Goal: Transaction & Acquisition: Purchase product/service

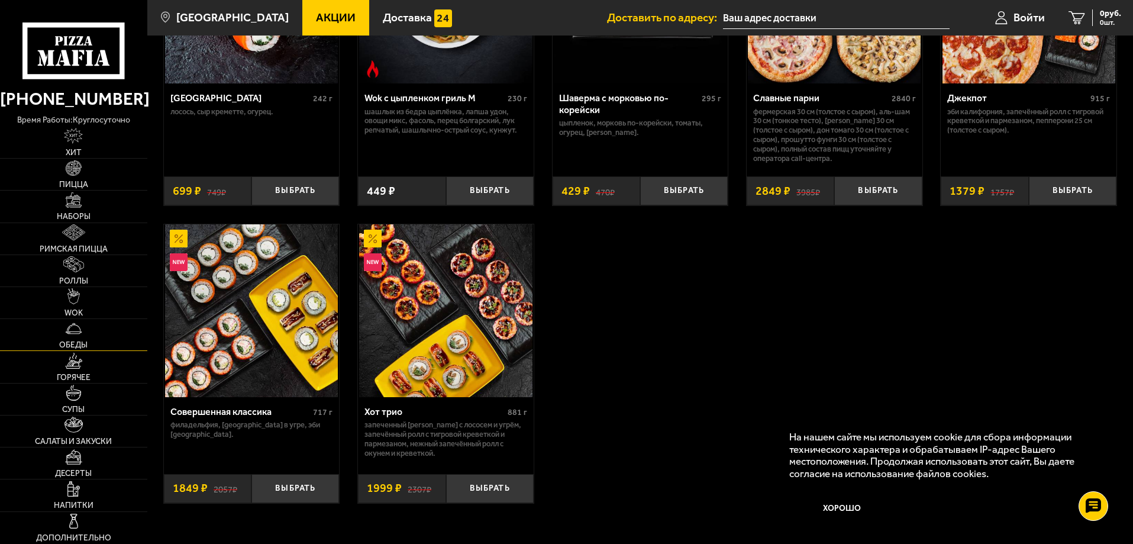
scroll to position [769, 0]
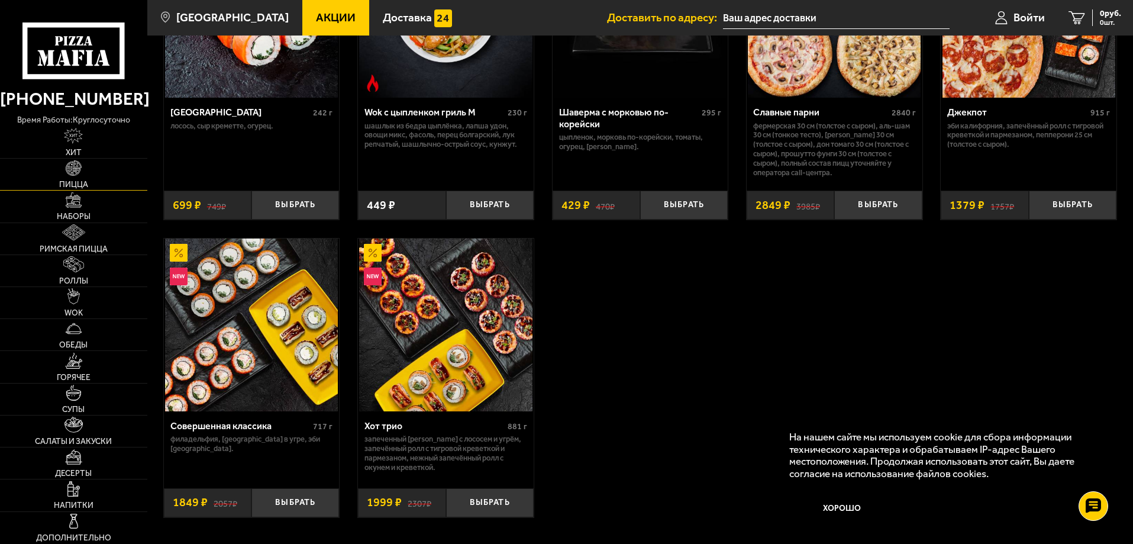
click at [87, 172] on link "Пицца" at bounding box center [73, 174] width 147 height 31
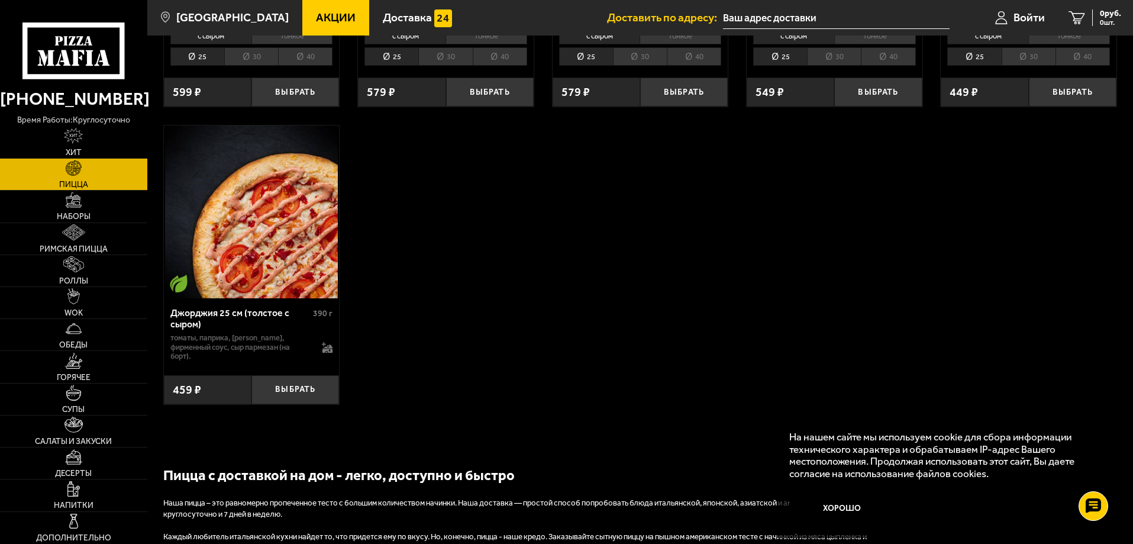
scroll to position [2604, 0]
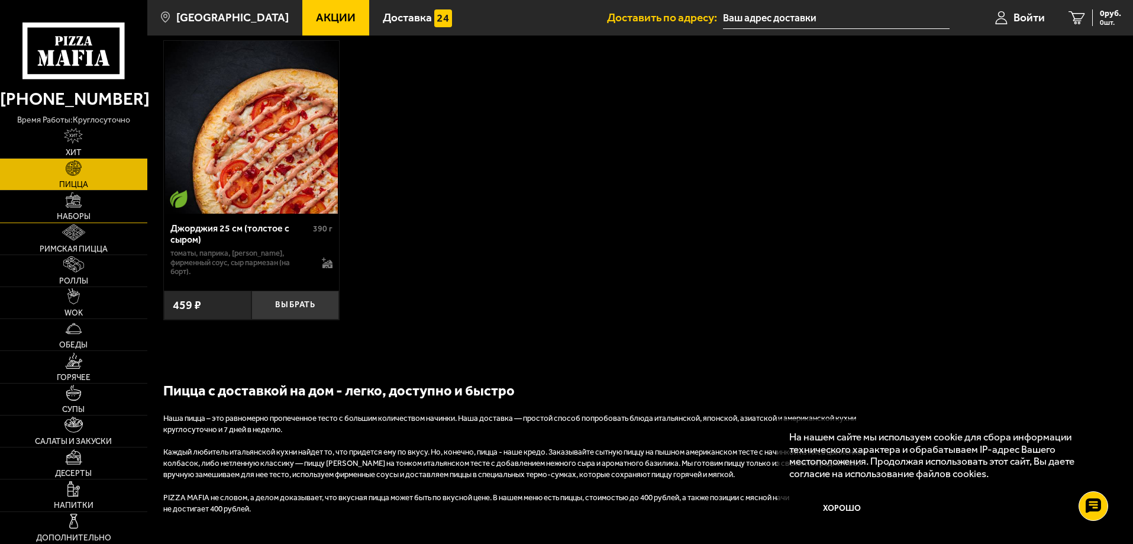
click at [82, 217] on span "Наборы" at bounding box center [74, 216] width 34 height 8
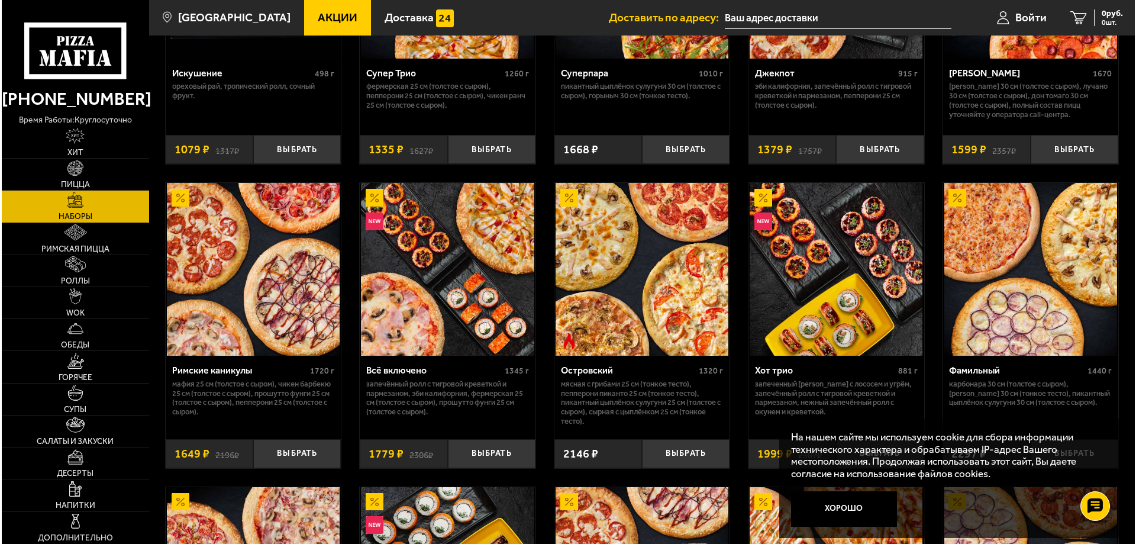
scroll to position [820, 0]
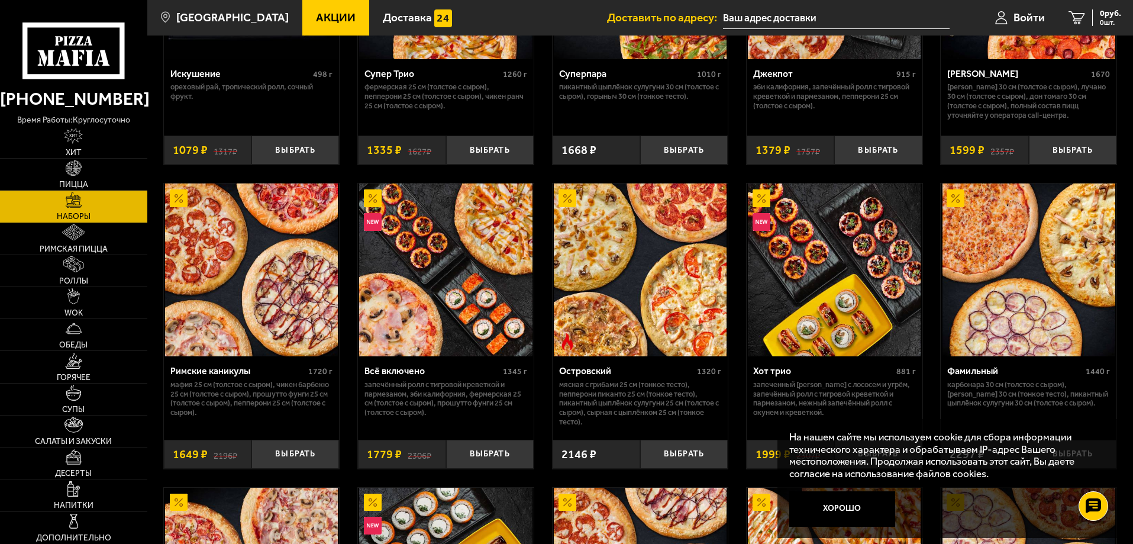
click at [306, 279] on img at bounding box center [251, 269] width 173 height 173
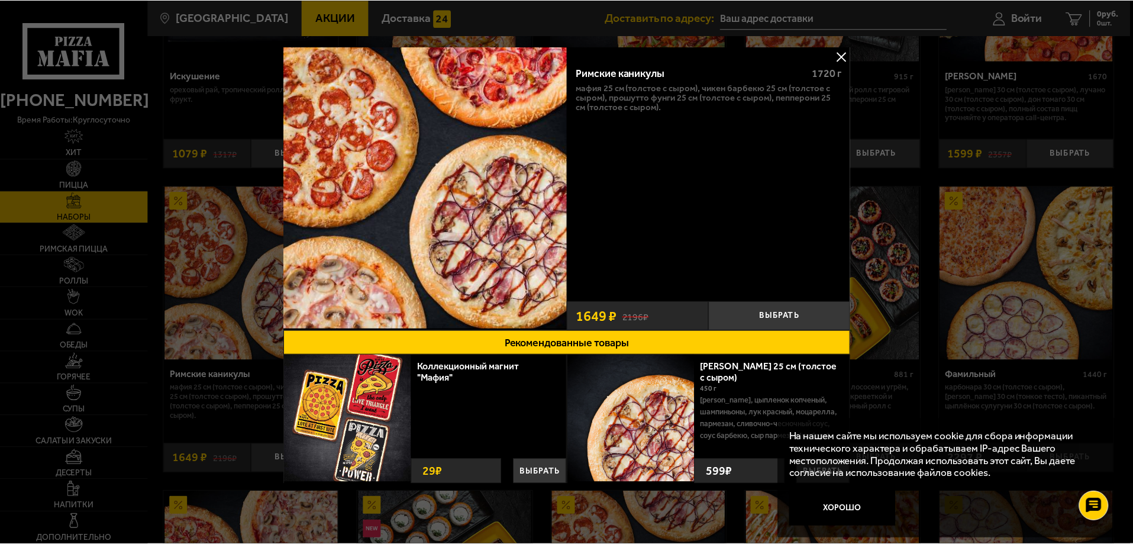
scroll to position [4, 0]
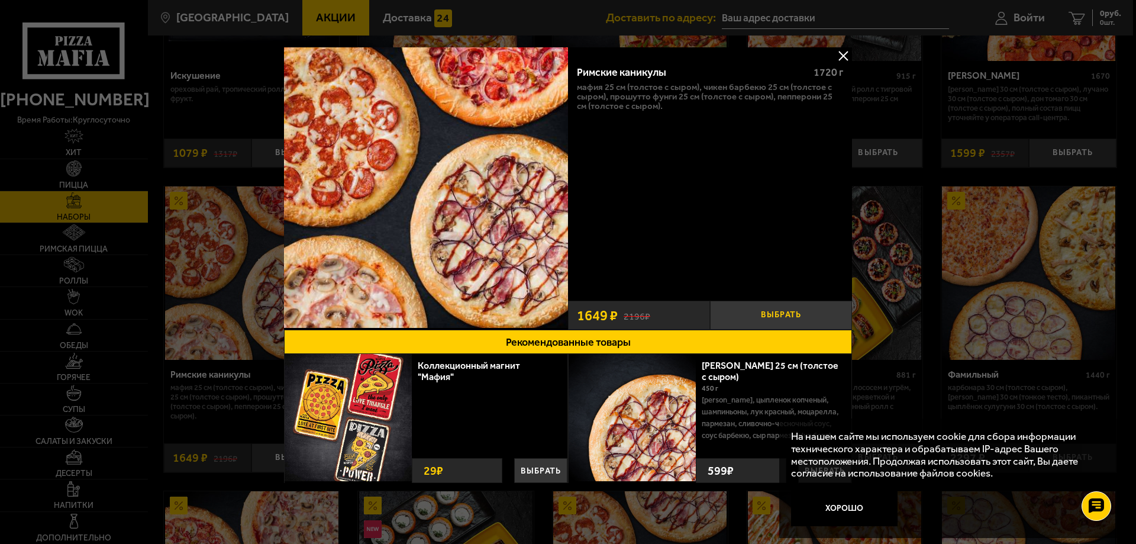
click at [769, 315] on button "Выбрать" at bounding box center [781, 315] width 142 height 29
click at [841, 54] on button at bounding box center [843, 56] width 18 height 18
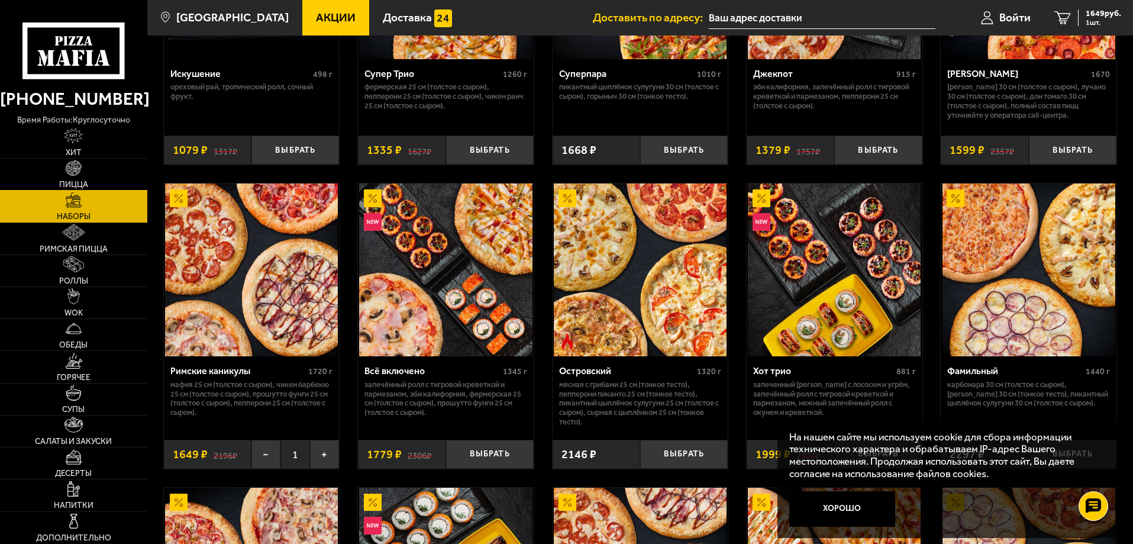
click at [73, 178] on link "Пицца" at bounding box center [73, 174] width 147 height 31
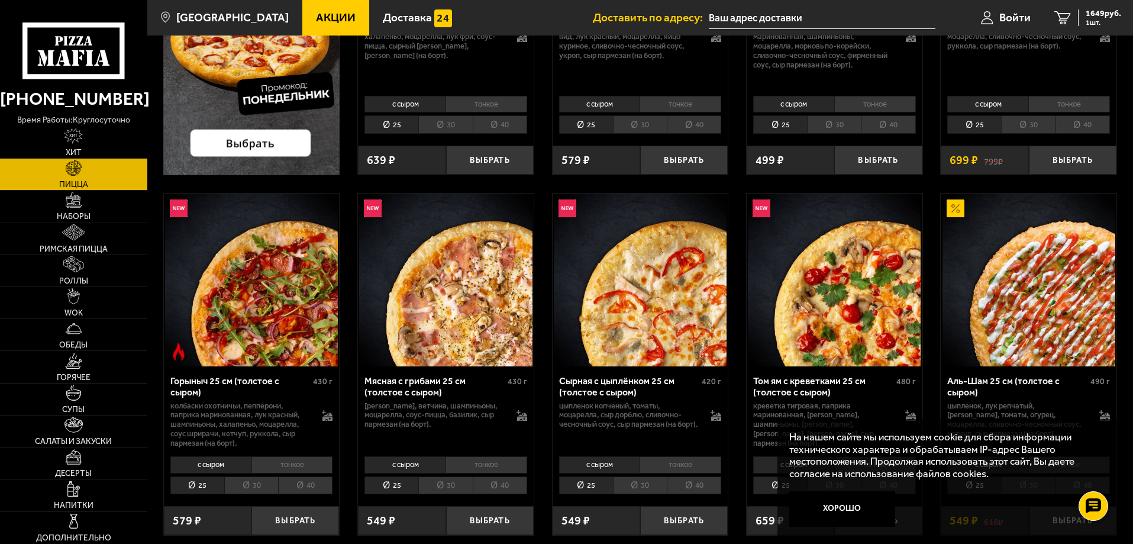
scroll to position [414, 0]
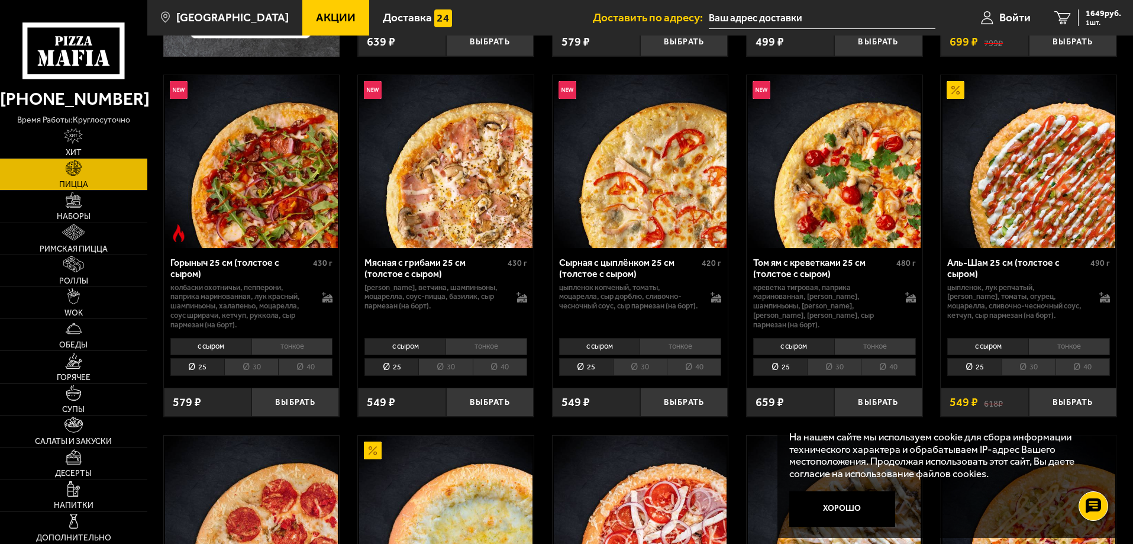
click at [644, 368] on li "30" at bounding box center [640, 367] width 54 height 18
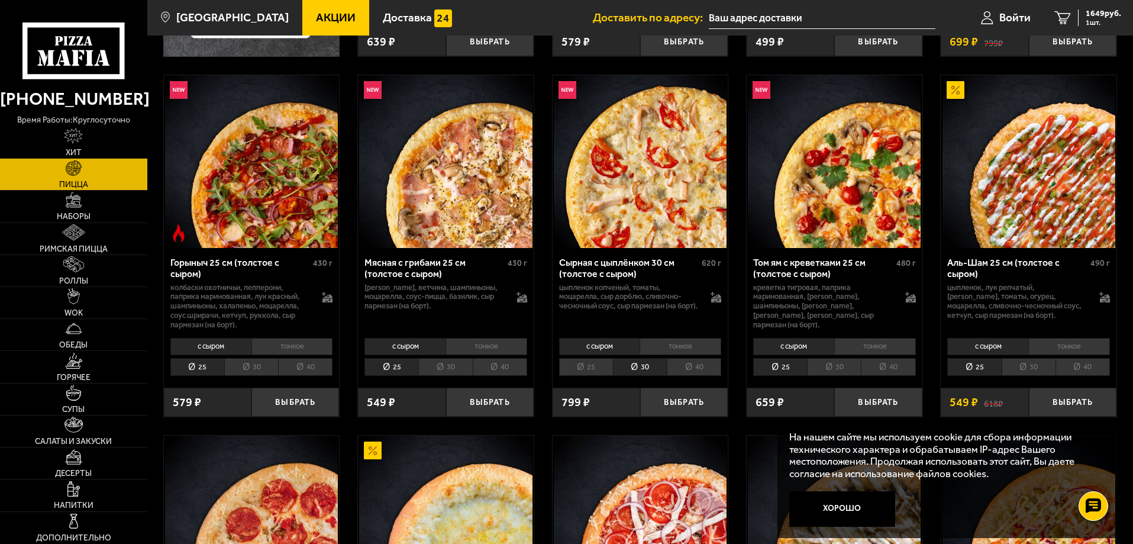
click at [599, 363] on li "25" at bounding box center [586, 367] width 54 height 18
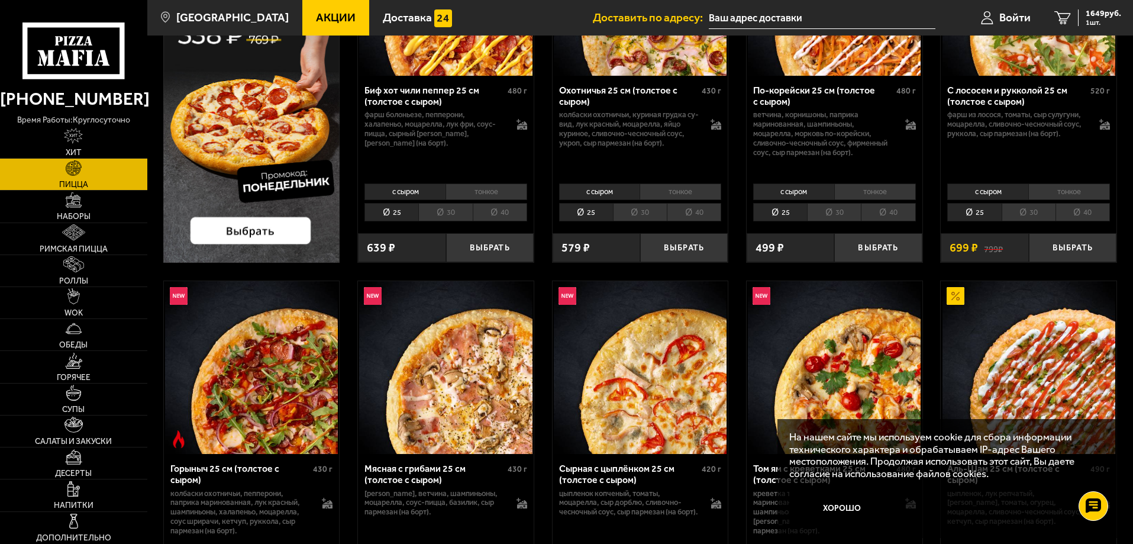
scroll to position [178, 0]
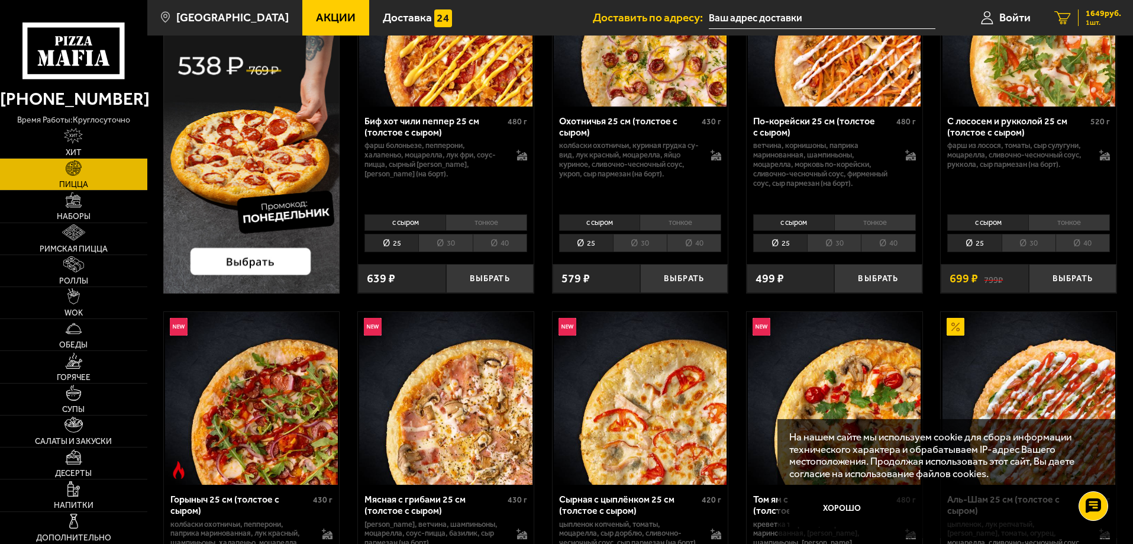
click at [1092, 15] on span "1649 руб." at bounding box center [1104, 13] width 36 height 8
